Goal: Entertainment & Leisure: Consume media (video, audio)

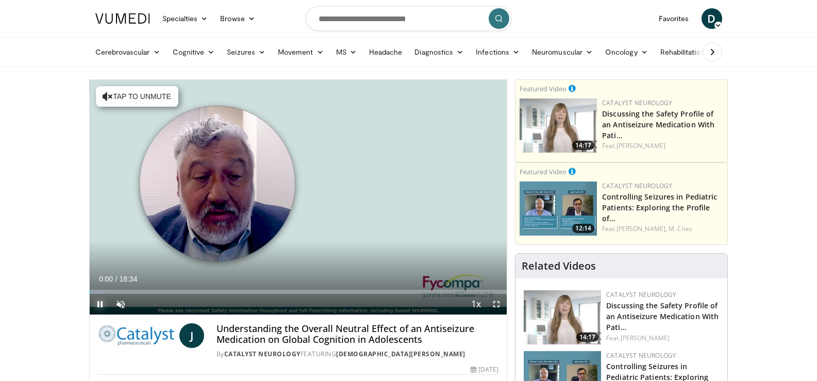
click at [102, 302] on span "Video Player" at bounding box center [100, 304] width 21 height 21
click at [119, 303] on span "Video Player" at bounding box center [120, 304] width 21 height 21
click at [98, 304] on span "Video Player" at bounding box center [100, 304] width 21 height 21
click at [100, 301] on span "Video Player" at bounding box center [100, 304] width 21 height 21
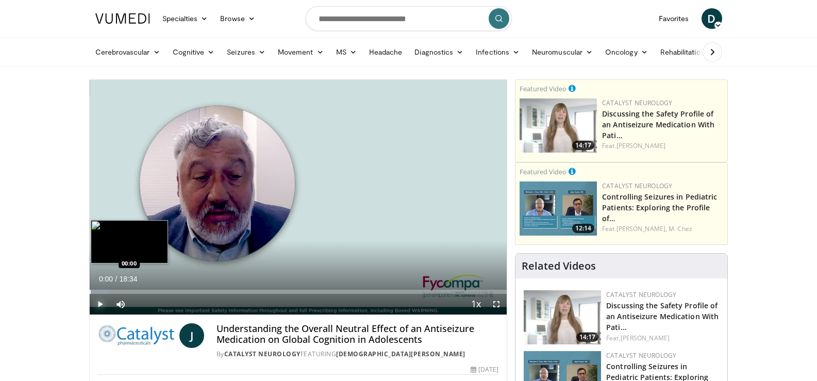
click at [90, 290] on div "Progress Bar" at bounding box center [90, 292] width 1 height 4
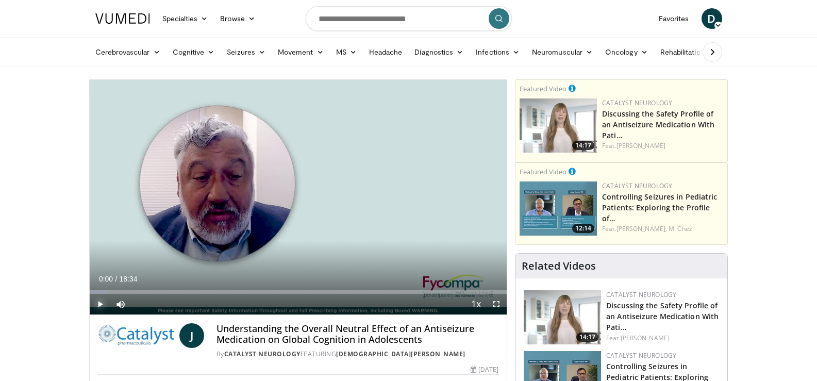
click at [99, 306] on span "Video Player" at bounding box center [100, 304] width 21 height 21
click at [98, 300] on span "Video Player" at bounding box center [100, 304] width 21 height 21
click at [102, 301] on span "Video Player" at bounding box center [100, 304] width 21 height 21
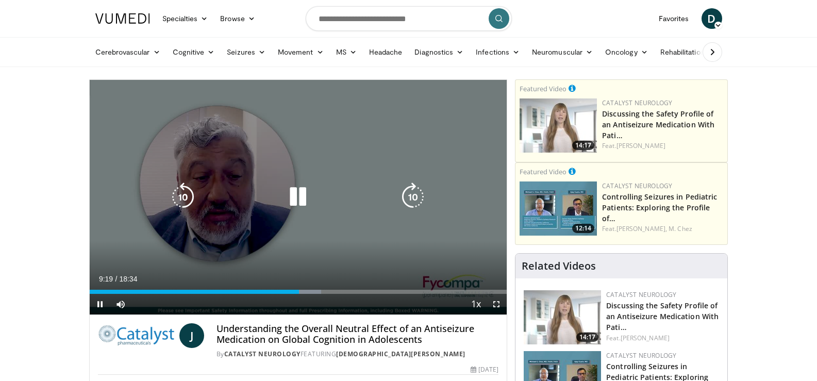
click at [290, 192] on icon "Video Player" at bounding box center [297, 196] width 29 height 29
